Goal: Task Accomplishment & Management: Manage account settings

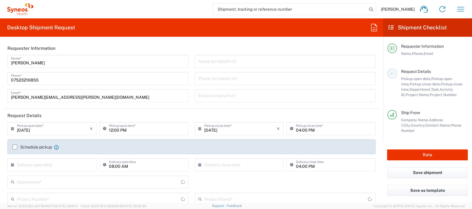
type input "[GEOGRAPHIC_DATA]"
type input "8350"
type input "Syneos Health UK Limited"
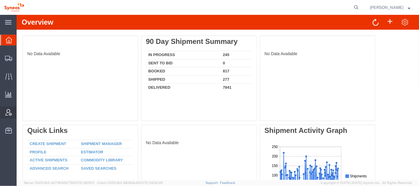
click at [20, 109] on span "Account Admin" at bounding box center [18, 113] width 4 height 12
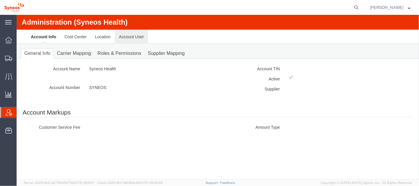
click at [134, 34] on link "Account User" at bounding box center [131, 36] width 33 height 14
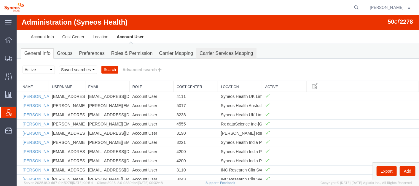
click at [225, 50] on link "Carrier Services Mapping" at bounding box center [226, 53] width 60 height 10
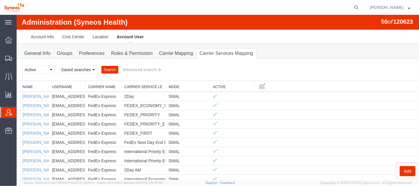
click at [134, 35] on link "Account User" at bounding box center [129, 36] width 35 height 14
click at [103, 35] on link "Location" at bounding box center [100, 36] width 24 height 14
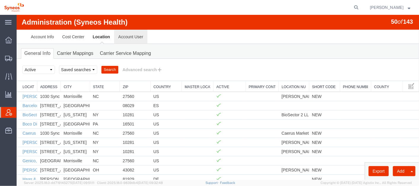
click at [136, 36] on link "Account User" at bounding box center [130, 36] width 33 height 14
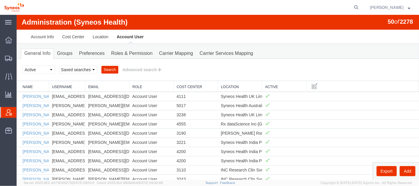
click at [230, 87] on link "Location" at bounding box center [240, 86] width 38 height 5
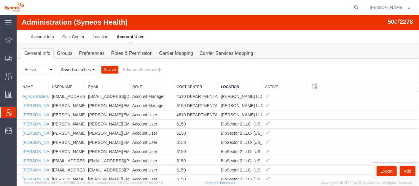
click at [230, 87] on link "Location" at bounding box center [240, 86] width 38 height 5
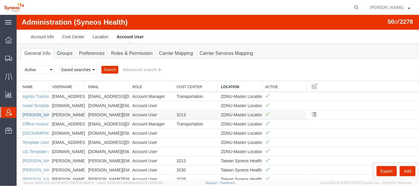
click at [45, 113] on link "Lou Mandocdoc" at bounding box center [39, 114] width 34 height 5
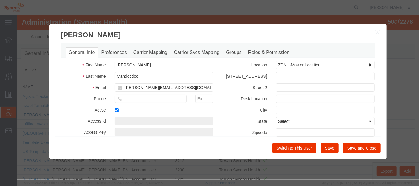
select select "DEPARTMENT"
click at [139, 87] on input "lou.mandocdoc@syneoshealth.com" at bounding box center [164, 87] width 99 height 8
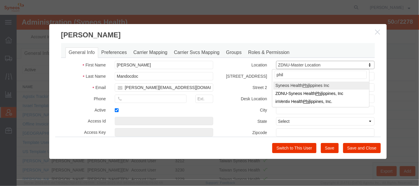
type input "phil"
select select "{"locationId":"62764","street1":"12 ADB Avenue, Brgy Wack Wack Greenhills","str…"
type input "12 ADB Avenue, Brgy Wack Wack Greenhills"
type input "9th Flr The Podium West Tower Ortigas Center"
type input "Mandaluyong City"
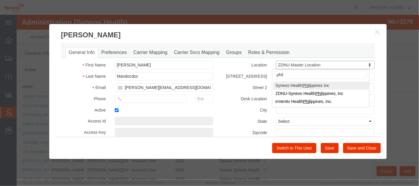
type input "1555"
select select "PH"
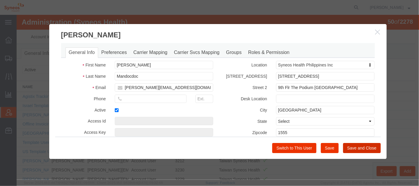
click at [357, 147] on button "Save and Close" at bounding box center [362, 148] width 38 height 10
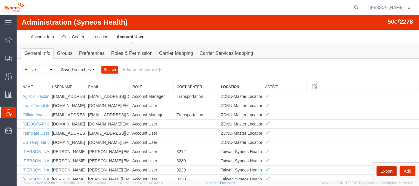
click at [387, 169] on button "Export" at bounding box center [387, 171] width 20 height 10
type button "Export"
